Goal: Contribute content: Contribute content

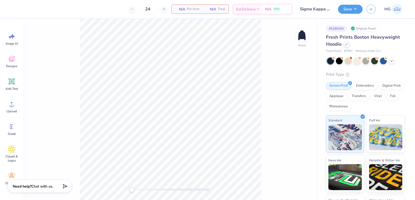
click at [45, 92] on div "Front" at bounding box center [170, 109] width 294 height 181
click at [12, 109] on span "Upload" at bounding box center [11, 111] width 10 height 4
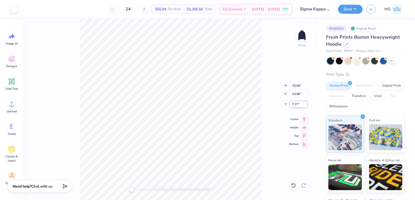
click at [297, 104] on input "7.77" at bounding box center [298, 104] width 19 height 7
type input "7"
type input "6.00"
drag, startPoint x: 296, startPoint y: 87, endPoint x: 299, endPoint y: 111, distance: 24.9
click at [296, 87] on input "15.00" at bounding box center [298, 85] width 19 height 7
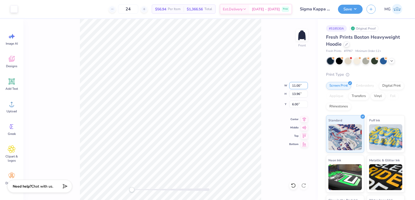
type input "11.00"
type input "10.24"
type input "7.86"
type input "12.00"
type input "11.17"
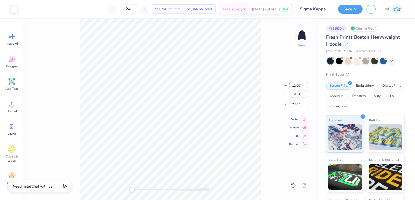
type input "7.39"
click at [298, 104] on input "7.39" at bounding box center [298, 104] width 19 height 7
type input "7"
type input "6.00"
click at [299, 86] on input "12.00" at bounding box center [298, 85] width 19 height 7
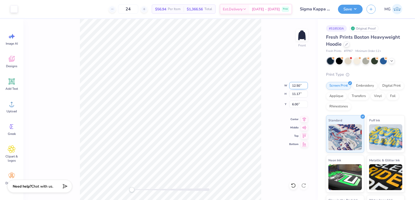
type input "12.50"
type input "11.63"
type input "5.77"
click at [298, 103] on input "5.77" at bounding box center [298, 104] width 19 height 7
type input "5"
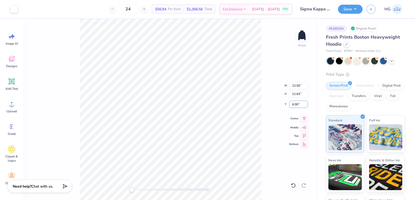
type input "6.00"
click at [305, 117] on icon at bounding box center [304, 118] width 3 height 4
click at [359, 9] on button "Save" at bounding box center [350, 8] width 25 height 9
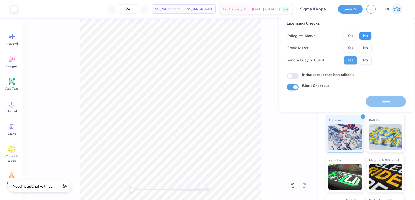
click at [369, 36] on button "No" at bounding box center [365, 36] width 12 height 8
click at [366, 46] on button "No" at bounding box center [365, 48] width 12 height 8
click at [316, 74] on label "Includes text that isn't editable" at bounding box center [328, 74] width 52 height 5
click at [298, 74] on input "Includes text that isn't editable" at bounding box center [293, 76] width 12 height 6
checkbox input "true"
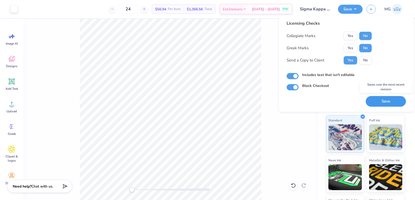
click at [395, 98] on button "Save" at bounding box center [386, 101] width 40 height 11
